Goal: Find specific page/section: Find specific page/section

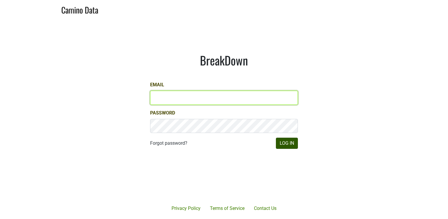
type input "[PERSON_NAME][EMAIL_ADDRESS][DOMAIN_NAME]"
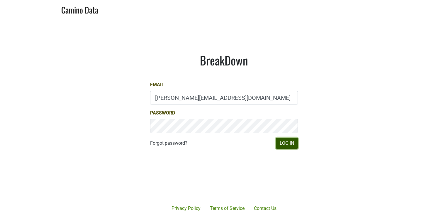
drag, startPoint x: 287, startPoint y: 144, endPoint x: 351, endPoint y: 126, distance: 66.2
click at [287, 144] on button "Log In" at bounding box center [287, 142] width 22 height 11
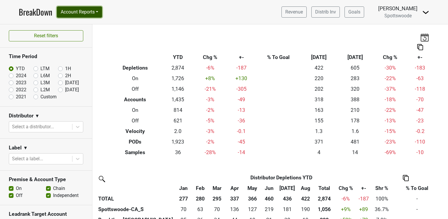
click at [84, 11] on button "Account Reports" at bounding box center [79, 11] width 45 height 11
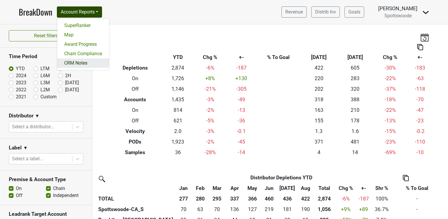
click at [76, 63] on link "CRM Notes" at bounding box center [83, 62] width 52 height 9
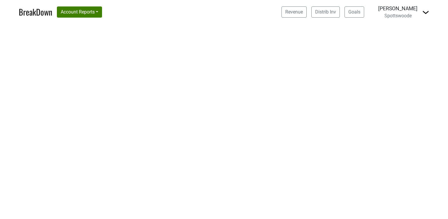
select select "CA"
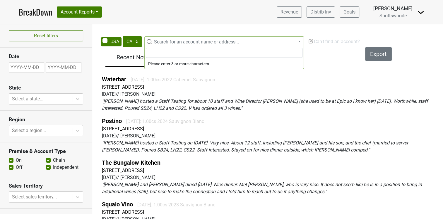
click at [161, 41] on span "Search for an account name or address..." at bounding box center [196, 42] width 85 height 6
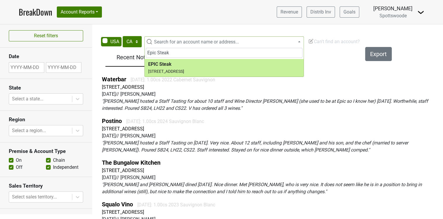
type input "Epic Steak"
select select "63260"
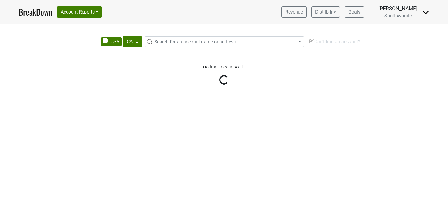
select select "CA"
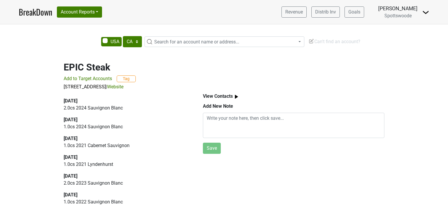
click at [161, 40] on span "Search for an account name or address..." at bounding box center [196, 42] width 85 height 6
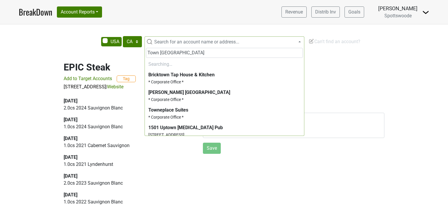
type input "Town San Carlos"
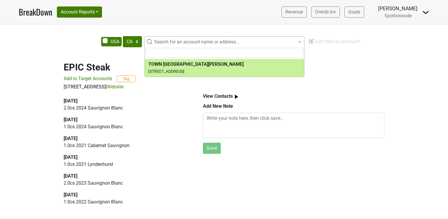
select select "70526"
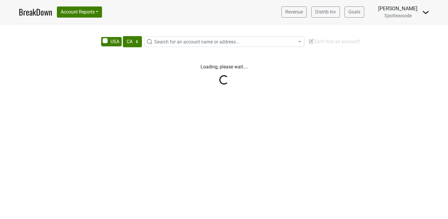
select select "CA"
